Goal: Communication & Community: Answer question/provide support

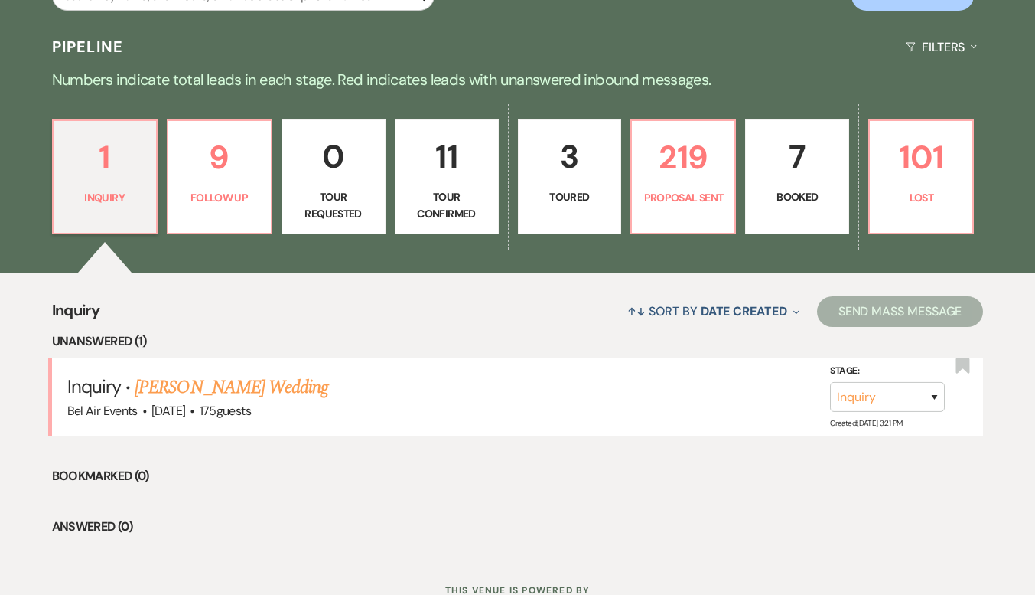
scroll to position [658, 0]
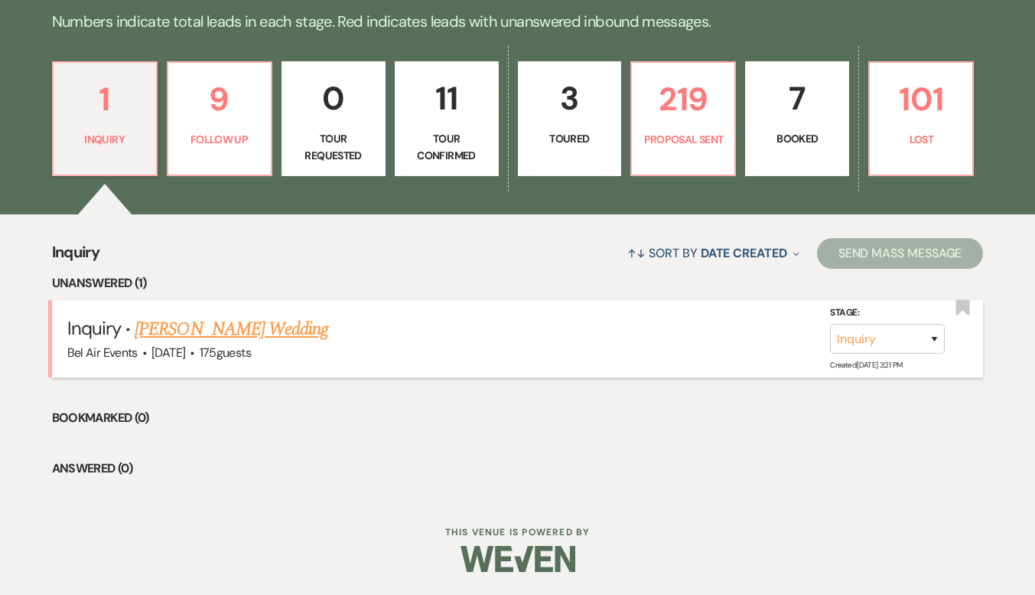
click at [272, 335] on link "[PERSON_NAME] Wedding" at bounding box center [232, 329] width 194 height 28
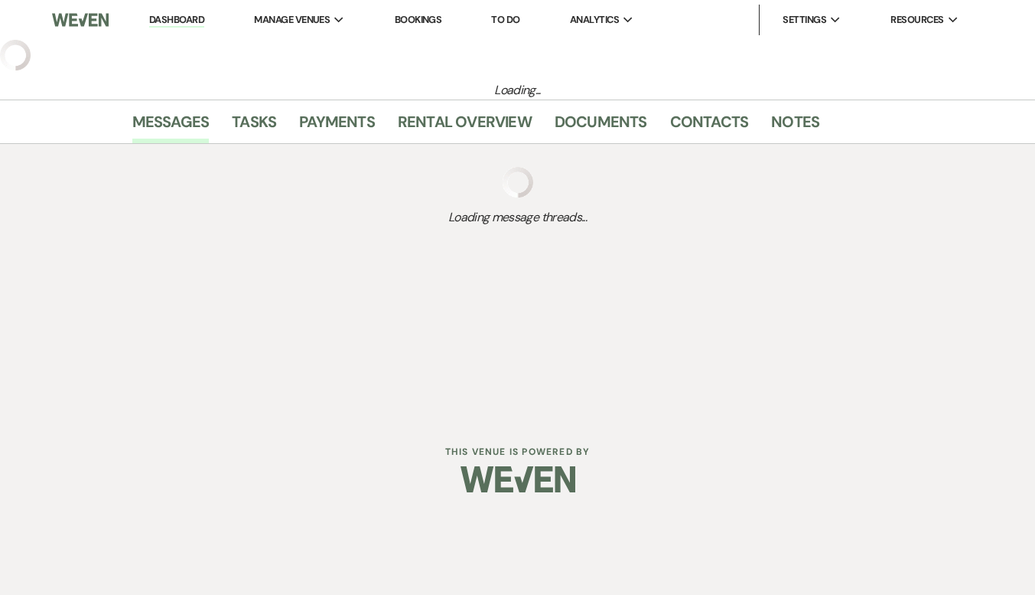
select select "3"
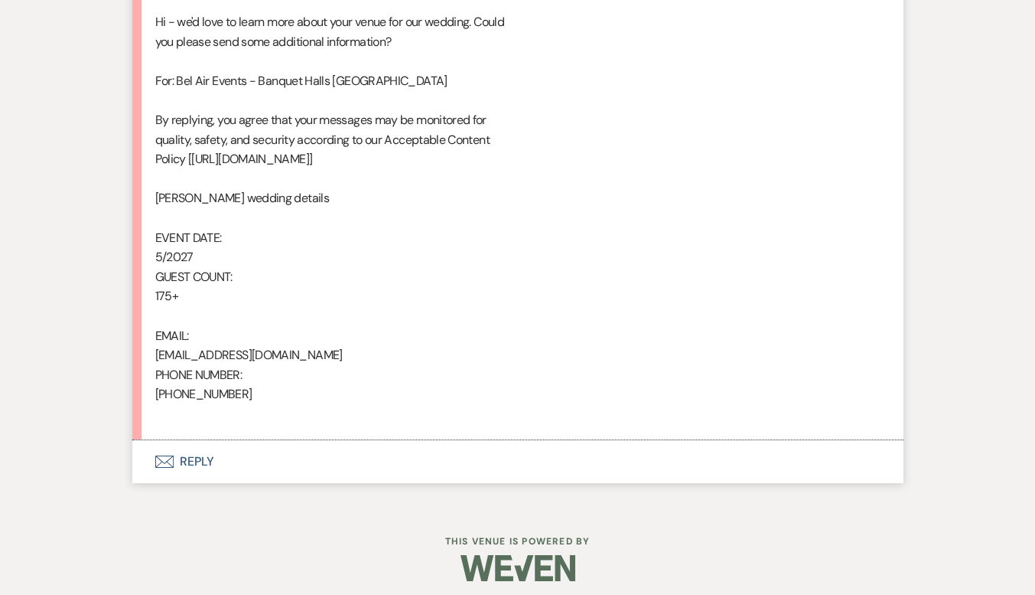
scroll to position [890, 0]
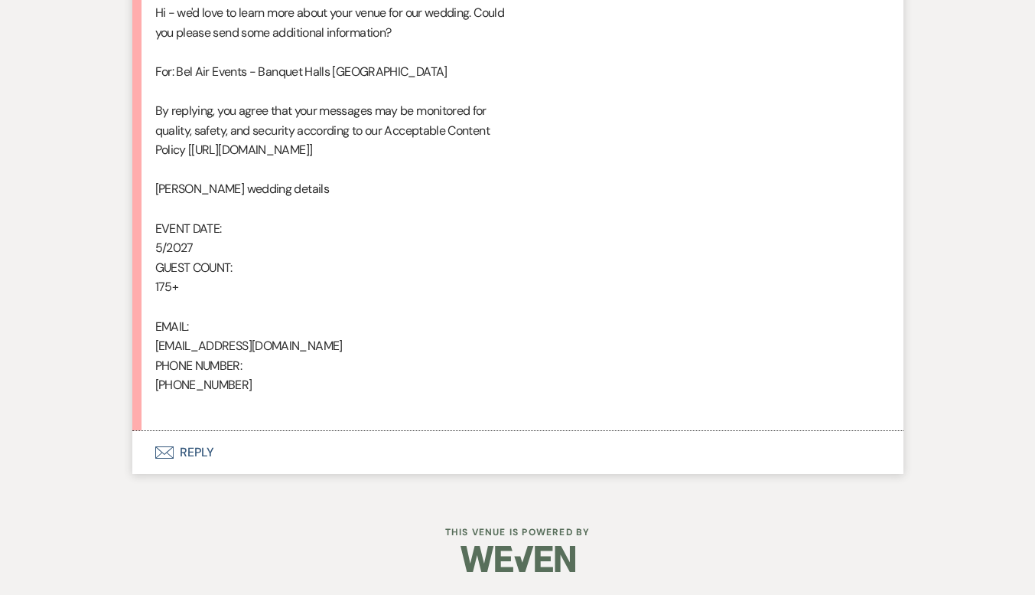
click at [200, 447] on button "Envelope Reply" at bounding box center [517, 452] width 771 height 43
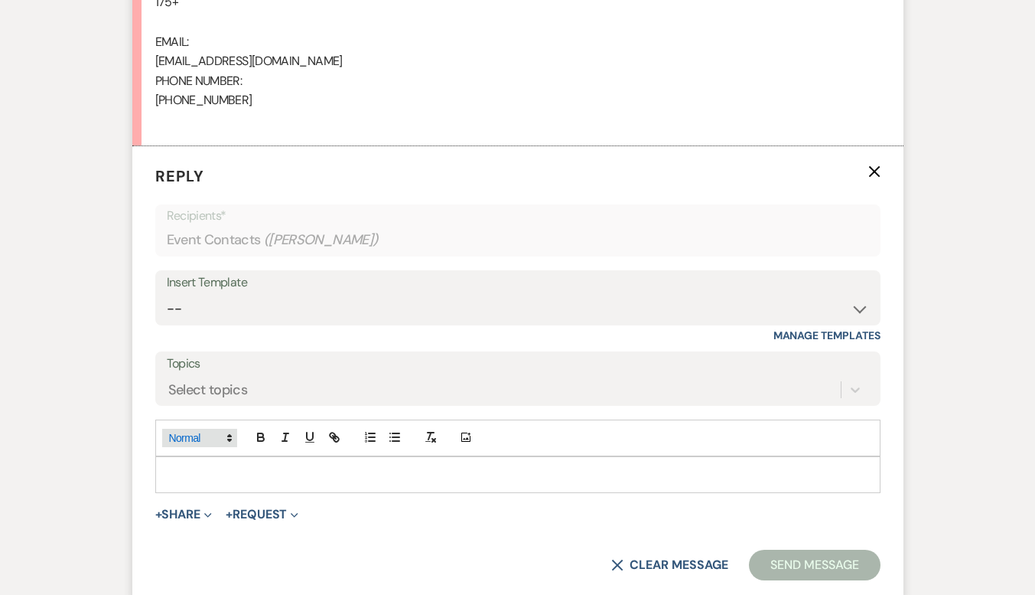
scroll to position [1181, 0]
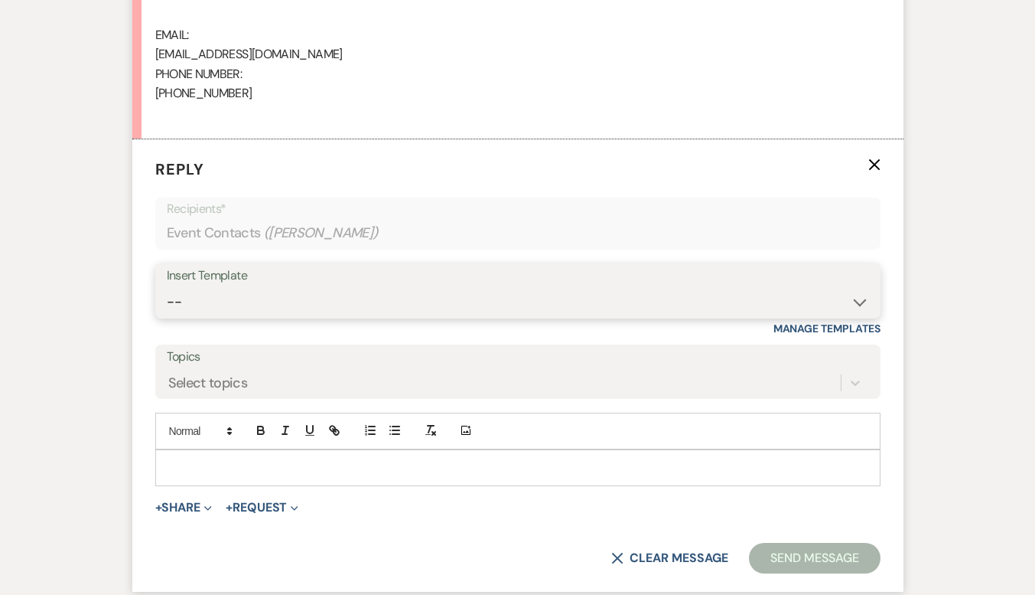
click at [249, 290] on select "-- Weven Planning Portal Introduction (Booked Events) Contract (Pre-Booked Lead…" at bounding box center [518, 302] width 702 height 30
select select "4028"
click at [167, 287] on select "-- Weven Planning Portal Introduction (Booked Events) Contract (Pre-Booked Lead…" at bounding box center [518, 302] width 702 height 30
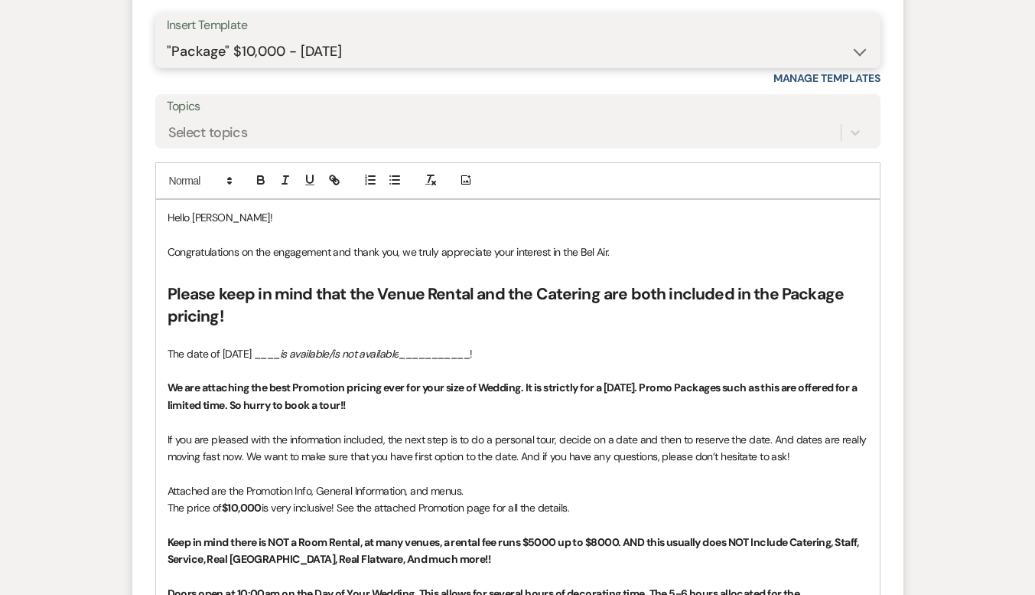
scroll to position [1488, 0]
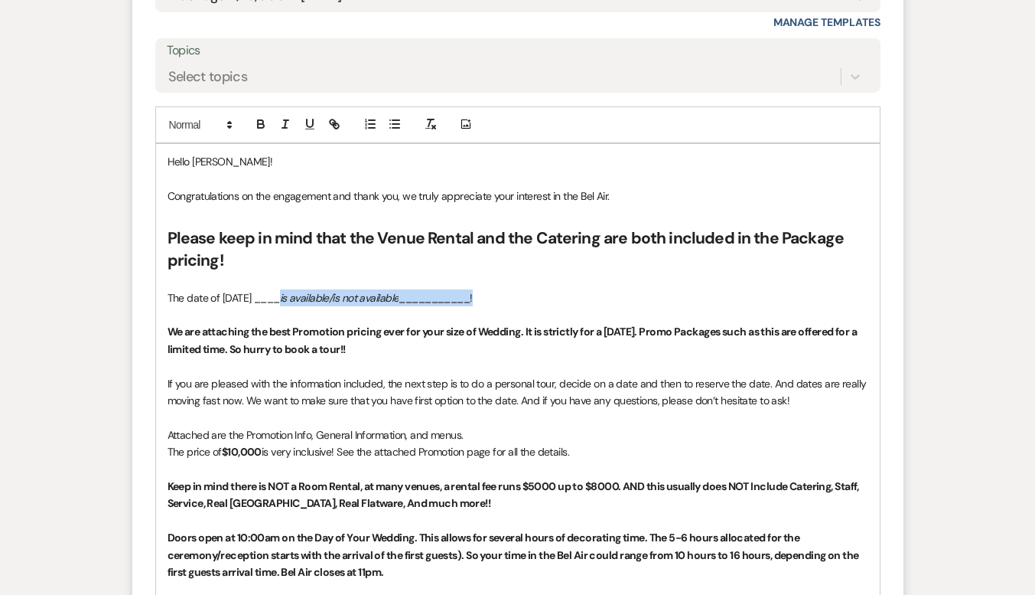
drag, startPoint x: 526, startPoint y: 294, endPoint x: 275, endPoint y: 298, distance: 251.0
click at [275, 298] on p "The date of [DATE] ____ is available/is not available ___________!" at bounding box center [518, 297] width 701 height 17
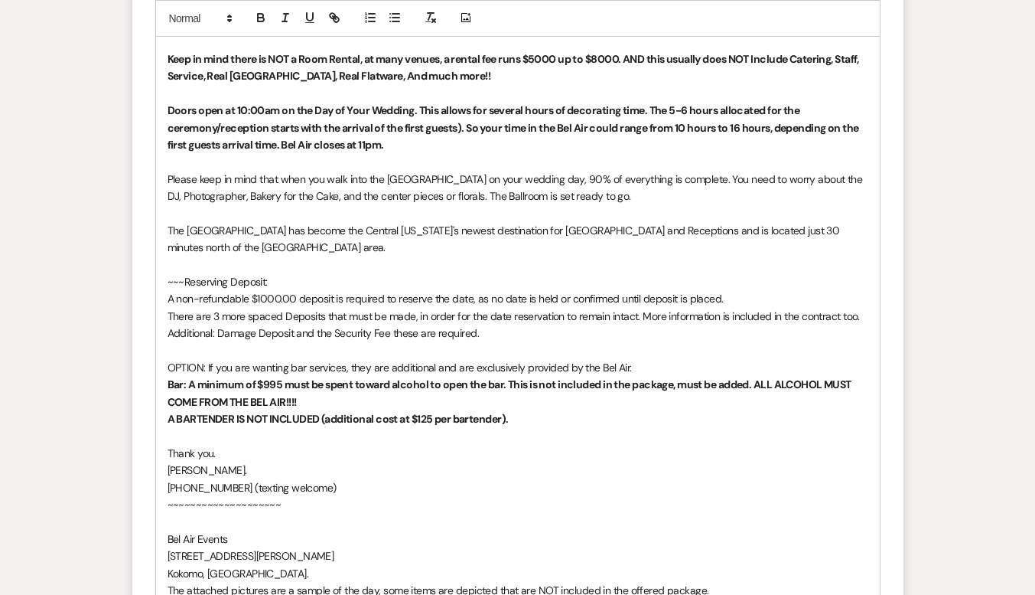
scroll to position [2297, 0]
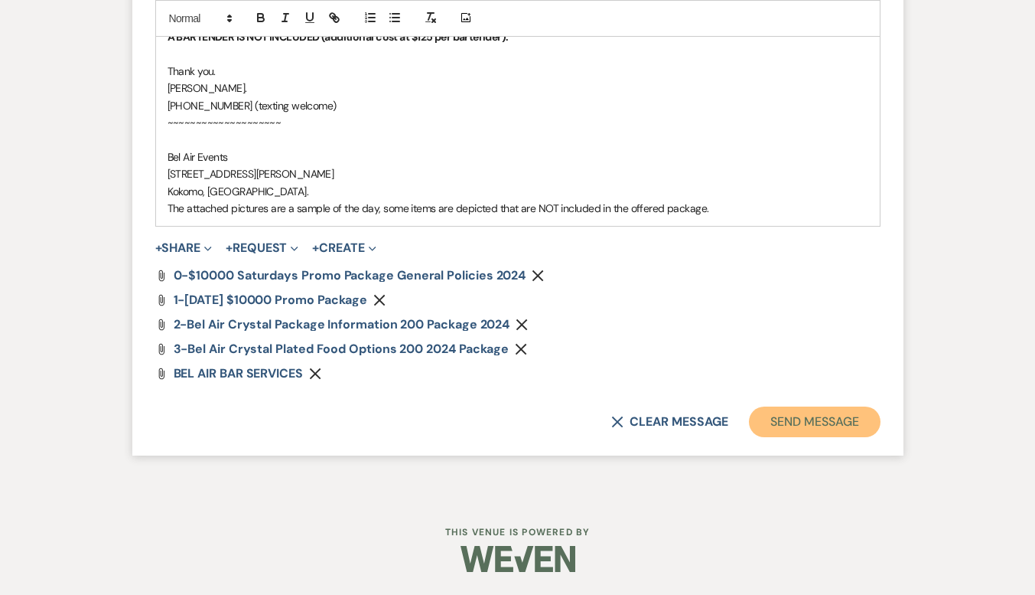
click at [800, 425] on button "Send Message" at bounding box center [814, 421] width 131 height 31
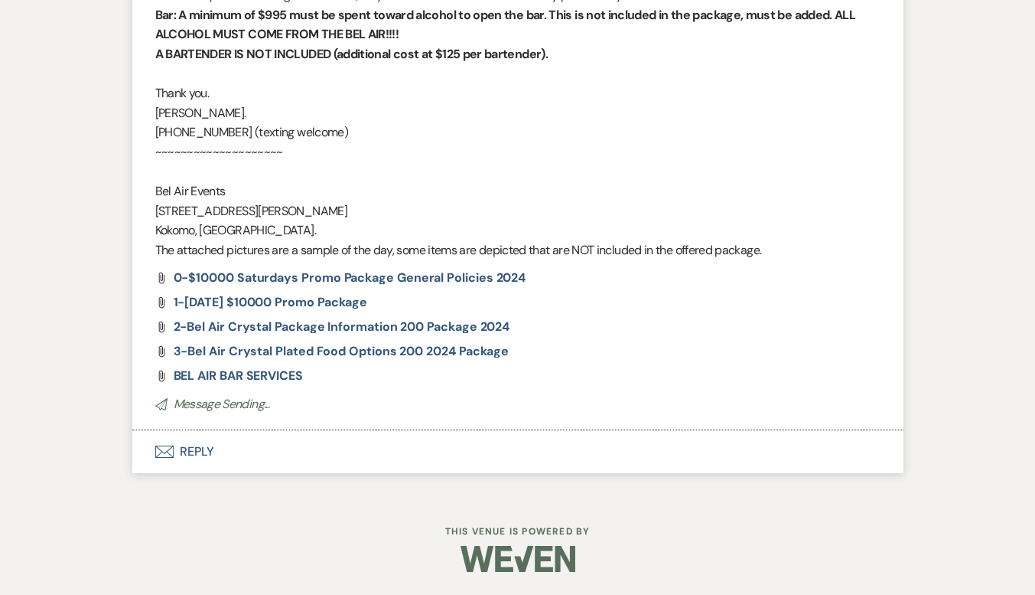
scroll to position [2183, 0]
